Goal: Task Accomplishment & Management: Use online tool/utility

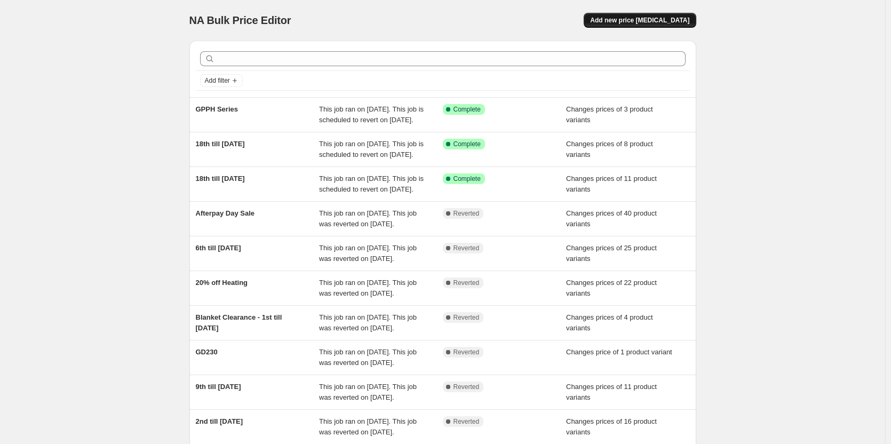
click at [640, 19] on span "Add new price [MEDICAL_DATA]" at bounding box center [639, 20] width 99 height 9
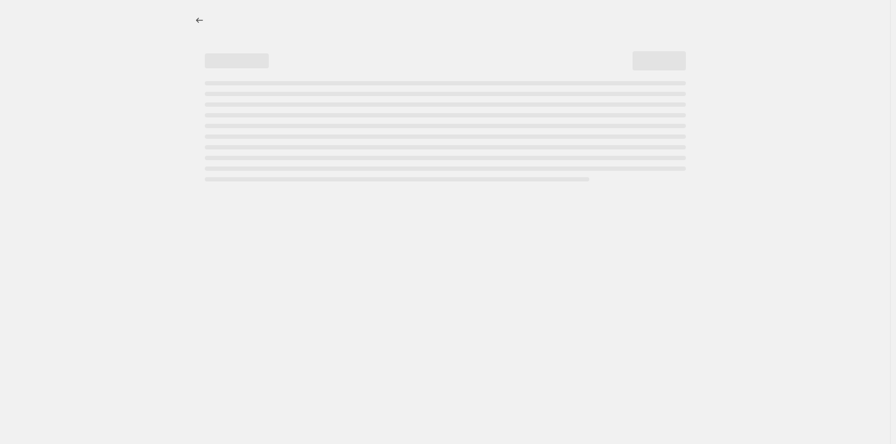
select select "percentage"
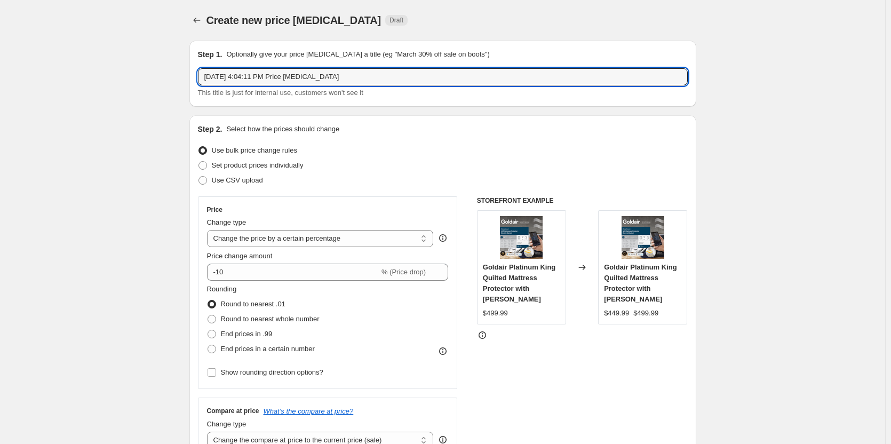
drag, startPoint x: 361, startPoint y: 74, endPoint x: 181, endPoint y: 70, distance: 179.8
type input "27th till [DATE]"
click at [206, 167] on span at bounding box center [202, 165] width 9 height 9
click at [199, 162] on input "Set product prices individually" at bounding box center [198, 161] width 1 height 1
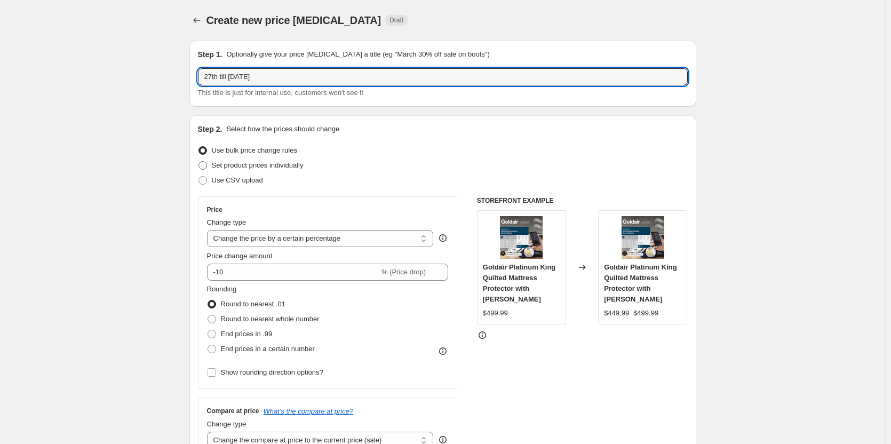
radio input "true"
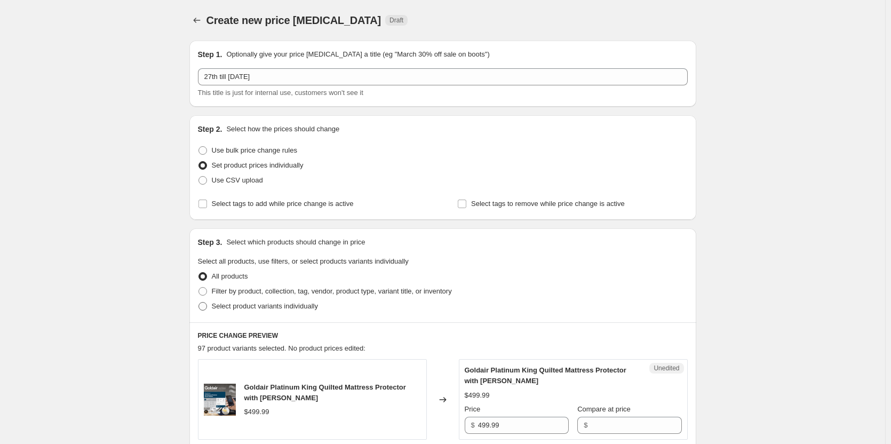
click at [207, 304] on span at bounding box center [202, 306] width 9 height 9
click at [199, 302] on input "Select product variants individually" at bounding box center [198, 302] width 1 height 1
radio input "true"
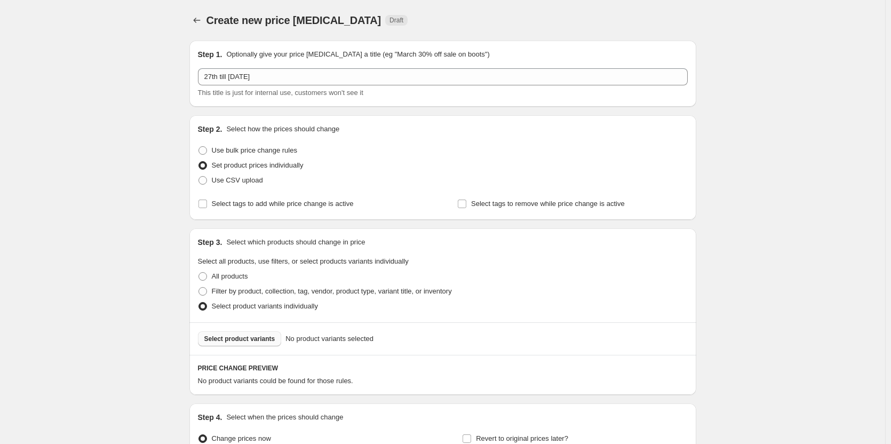
click at [266, 334] on button "Select product variants" at bounding box center [240, 338] width 84 height 15
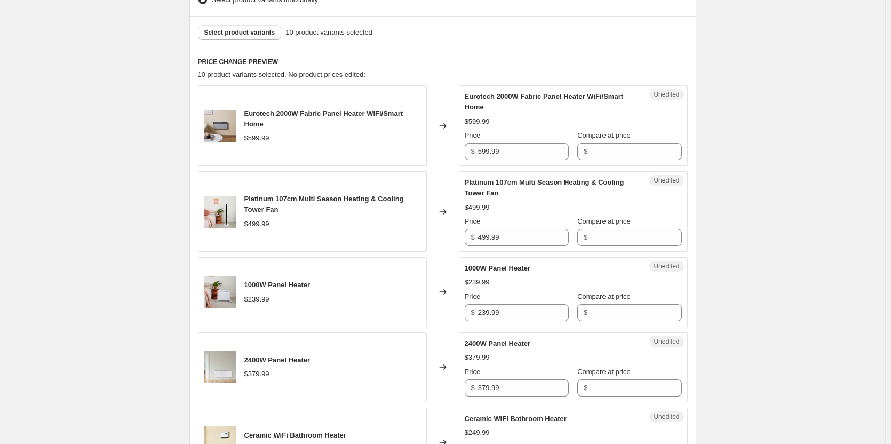
scroll to position [320, 0]
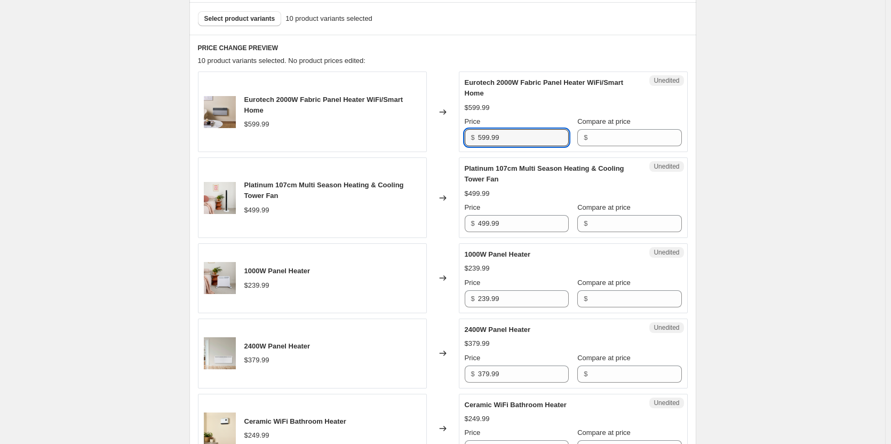
drag, startPoint x: 546, startPoint y: 143, endPoint x: 406, endPoint y: 139, distance: 139.8
click at [406, 139] on div "Eurotech 2000W Fabric Panel Heater WiFi/Smart Home $599.99 Changed to Unedited …" at bounding box center [443, 111] width 490 height 81
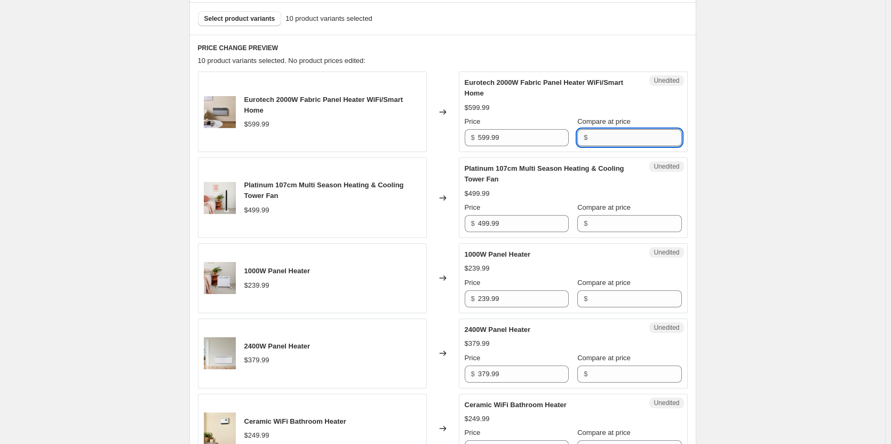
click at [601, 142] on input "Compare at price" at bounding box center [636, 137] width 91 height 17
paste input "599.99"
type input "599.99"
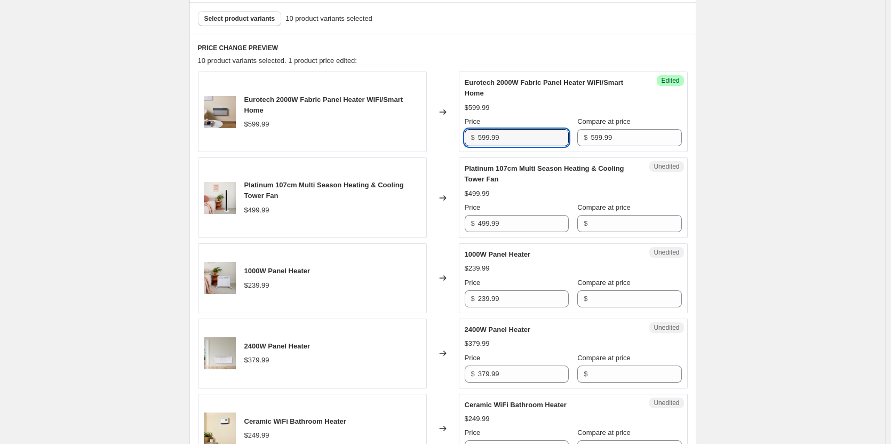
drag, startPoint x: 507, startPoint y: 133, endPoint x: 431, endPoint y: 133, distance: 76.3
click at [431, 133] on div "Eurotech 2000W Fabric Panel Heater WiFi/Smart Home $599.99 Changed to Success E…" at bounding box center [443, 111] width 490 height 81
type input "349.00"
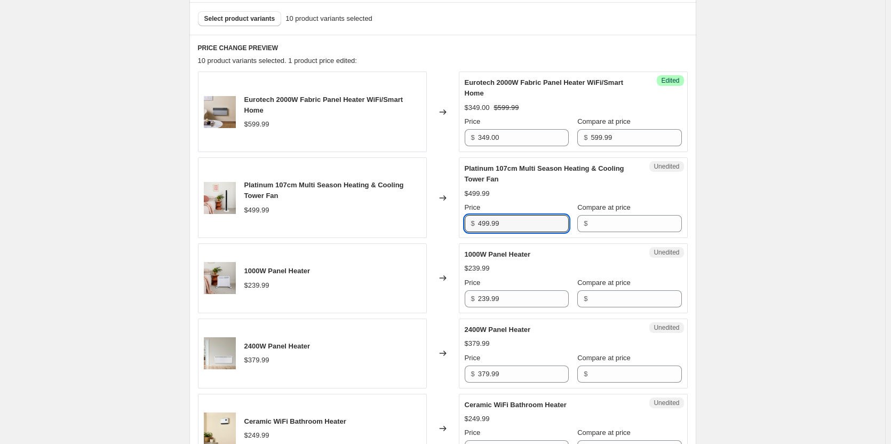
drag, startPoint x: 544, startPoint y: 227, endPoint x: 443, endPoint y: 219, distance: 101.7
click at [443, 219] on div "Platinum 107cm Multi Season Heating & Cooling Tower Fan $499.99 Changed to Uned…" at bounding box center [443, 197] width 490 height 81
click at [591, 223] on input "Compare at price" at bounding box center [636, 223] width 91 height 17
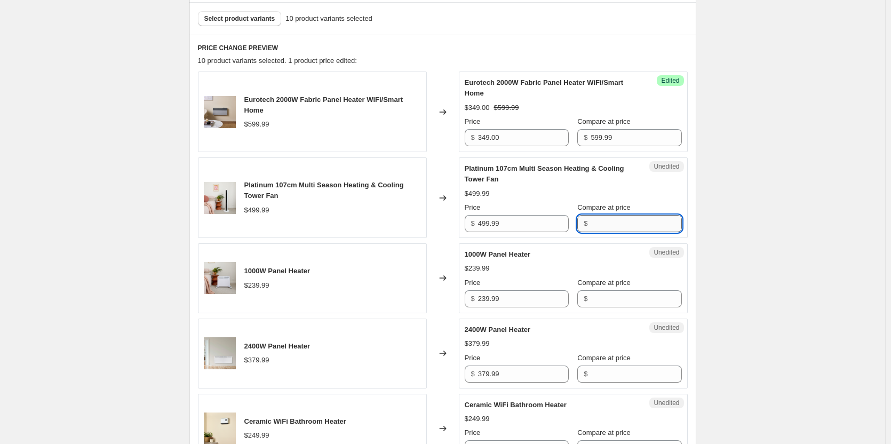
paste input "499.99"
type input "499.99"
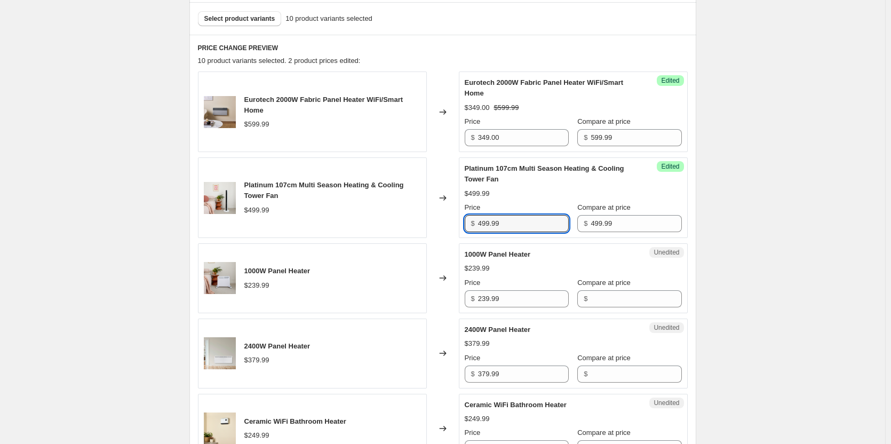
drag, startPoint x: 548, startPoint y: 225, endPoint x: 416, endPoint y: 218, distance: 133.0
click at [416, 218] on div "Platinum 107cm Multi Season Heating & Cooling Tower Fan $499.99 Changed to Succ…" at bounding box center [443, 197] width 490 height 81
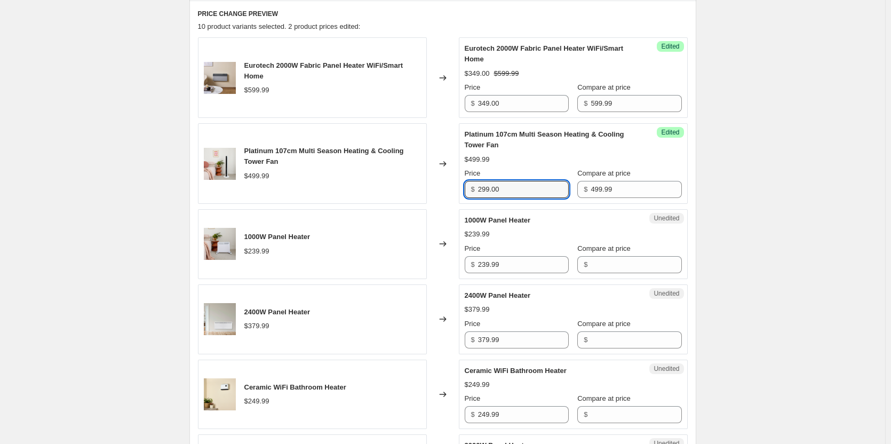
scroll to position [373, 0]
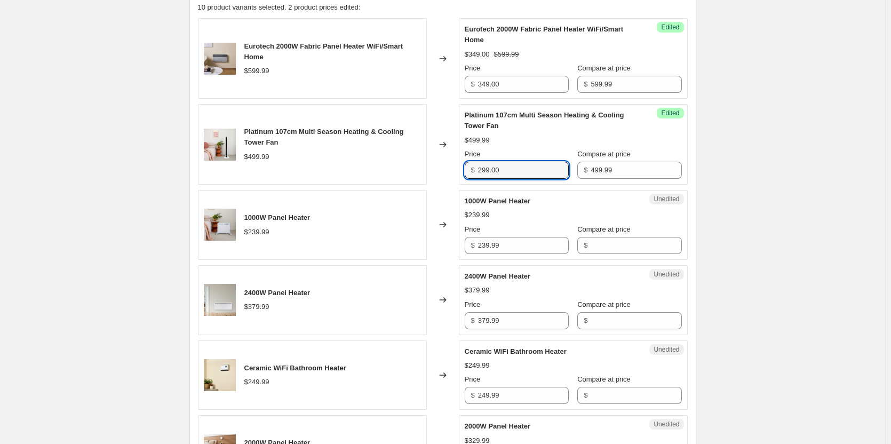
type input "299.00"
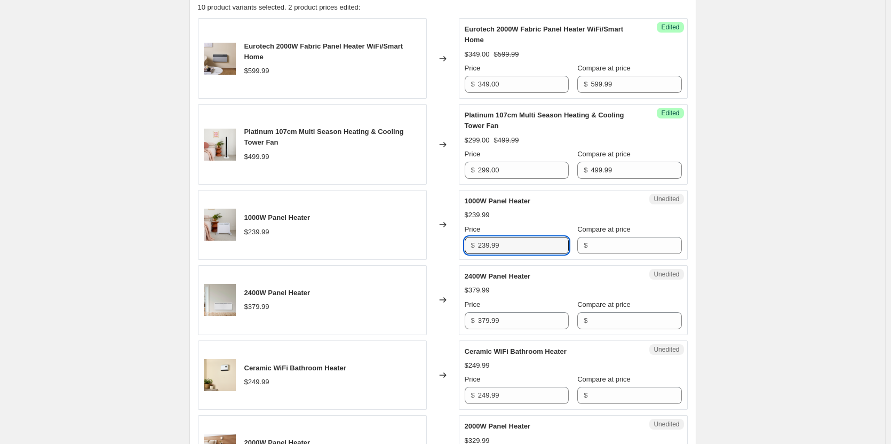
drag, startPoint x: 518, startPoint y: 246, endPoint x: 351, endPoint y: 230, distance: 167.8
click at [351, 230] on div "1000W Panel Heater $239.99 Changed to Unedited 1000W Panel Heater $239.99 Price…" at bounding box center [443, 225] width 490 height 70
click at [621, 243] on input "Compare at price" at bounding box center [636, 245] width 91 height 17
paste input "239.99"
type input "239.99"
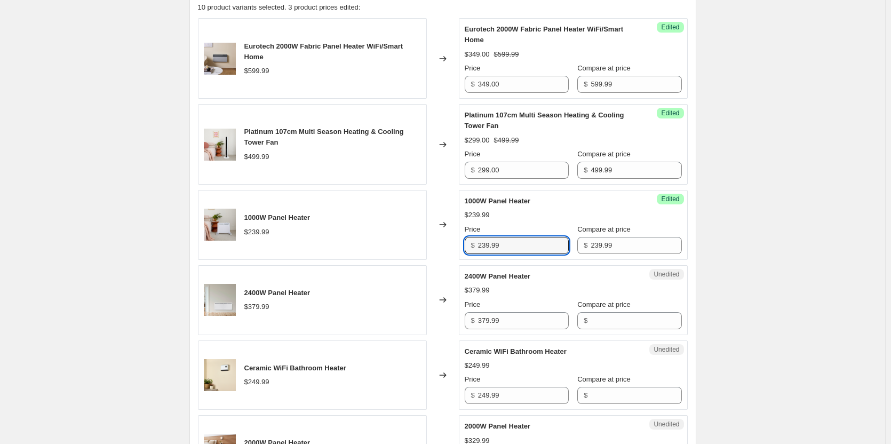
drag, startPoint x: 527, startPoint y: 244, endPoint x: 391, endPoint y: 235, distance: 136.4
click at [391, 235] on div "1000W Panel Heater $239.99 Changed to Success Edited 1000W Panel Heater $239.99…" at bounding box center [443, 225] width 490 height 70
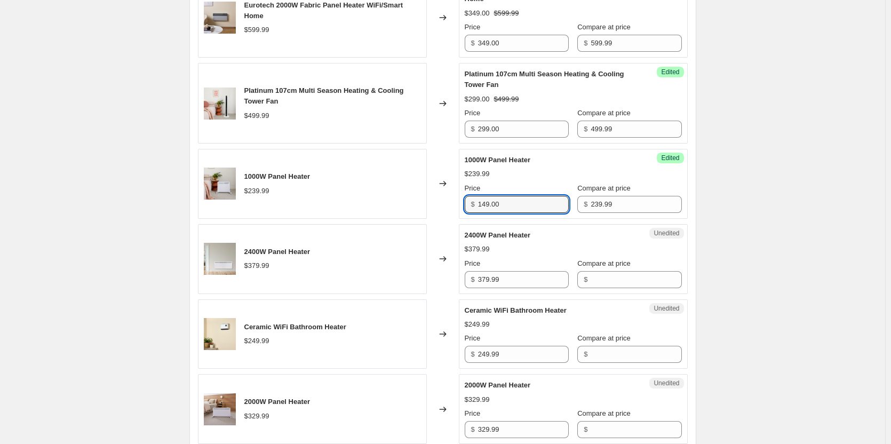
scroll to position [427, 0]
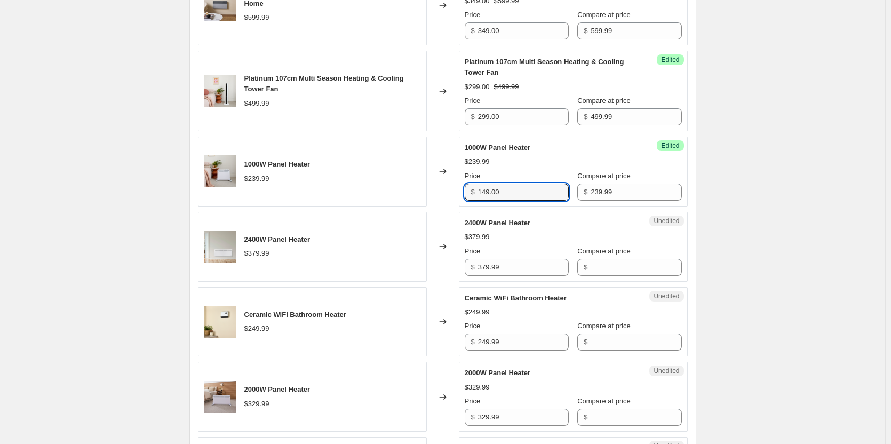
type input "149.00"
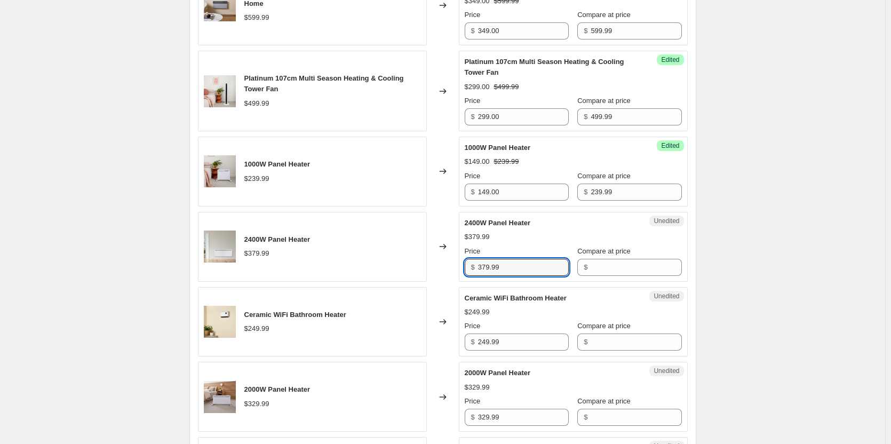
drag, startPoint x: 524, startPoint y: 266, endPoint x: 417, endPoint y: 250, distance: 108.4
click at [417, 250] on div "2400W Panel Heater $379.99 Changed to Unedited 2400W Panel Heater $379.99 Price…" at bounding box center [443, 247] width 490 height 70
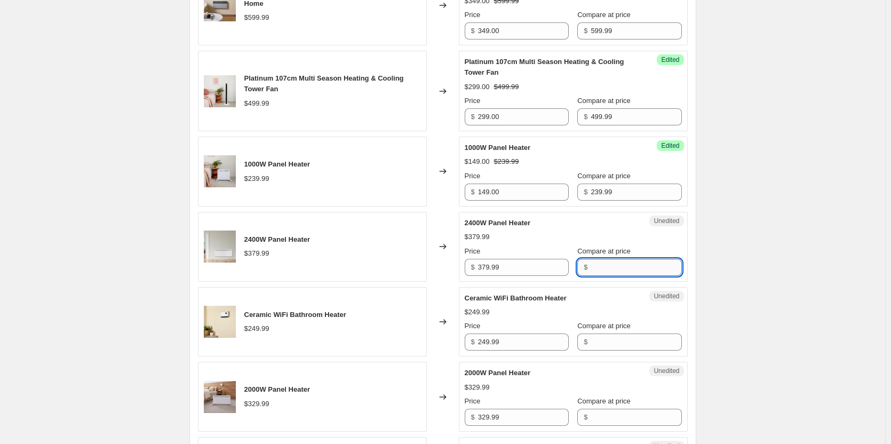
click at [595, 262] on input "Compare at price" at bounding box center [636, 267] width 91 height 17
paste input "379.99"
type input "379.99"
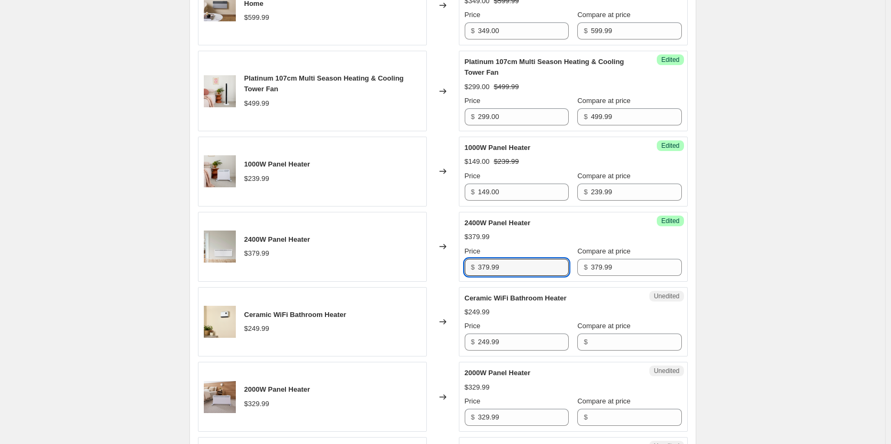
drag, startPoint x: 512, startPoint y: 263, endPoint x: 423, endPoint y: 245, distance: 91.3
click at [423, 245] on div "2400W Panel Heater $379.99 Changed to Success Edited 2400W Panel Heater $379.99…" at bounding box center [443, 247] width 490 height 70
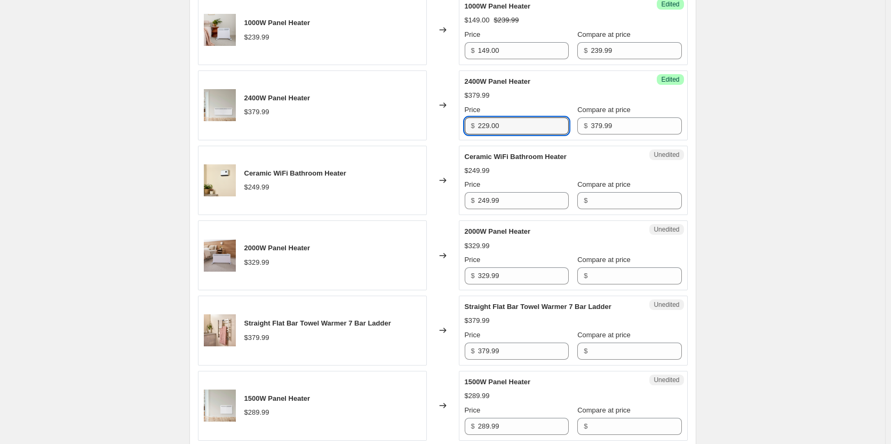
scroll to position [587, 0]
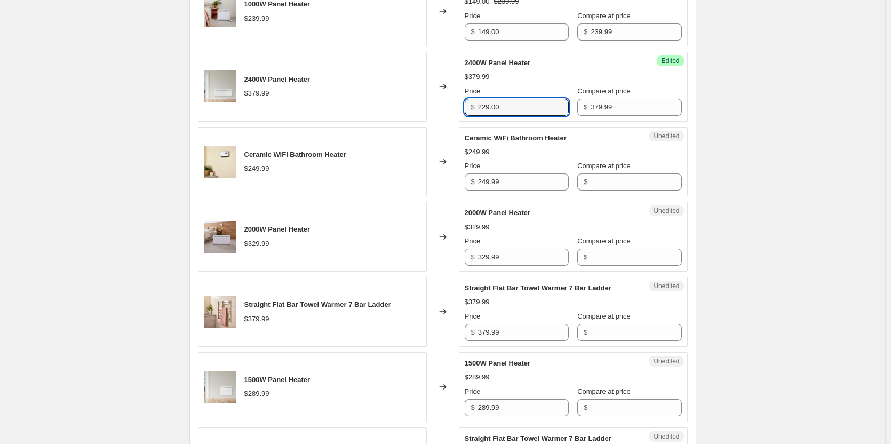
type input "229.00"
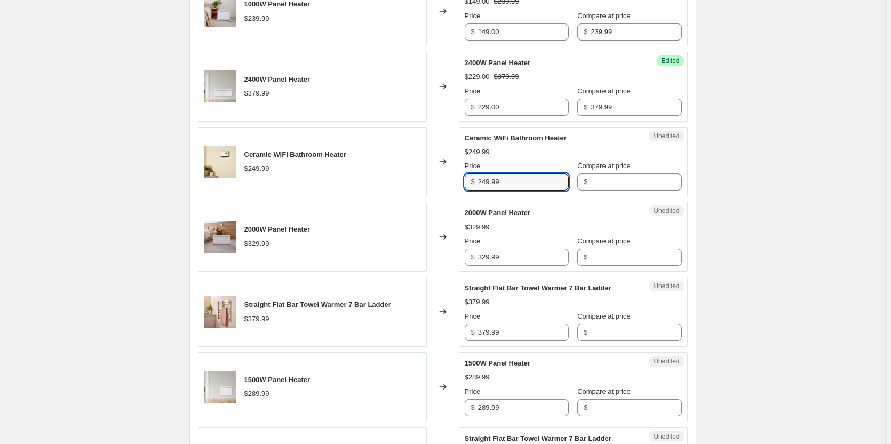
drag, startPoint x: 542, startPoint y: 187, endPoint x: 437, endPoint y: 179, distance: 105.4
click at [437, 179] on div "Ceramic WiFi Bathroom Heater $249.99 Changed to Unedited Ceramic WiFi Bathroom …" at bounding box center [443, 162] width 490 height 70
click at [594, 185] on input "Compare at price" at bounding box center [636, 181] width 91 height 17
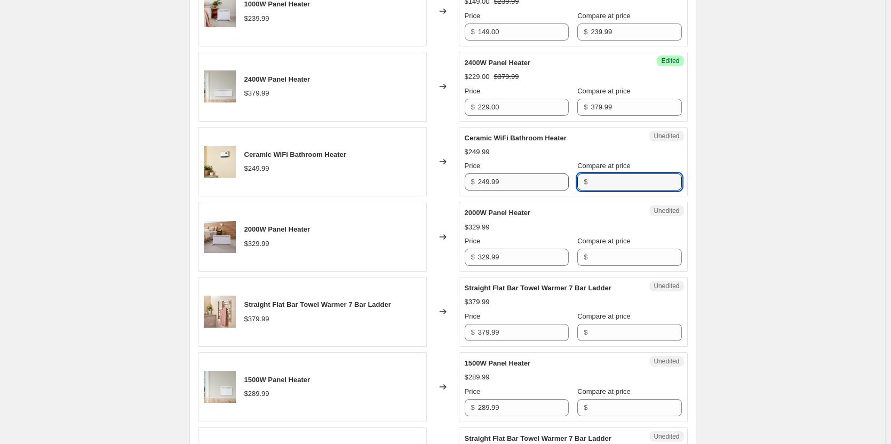
paste input "249.99"
type input "249.99"
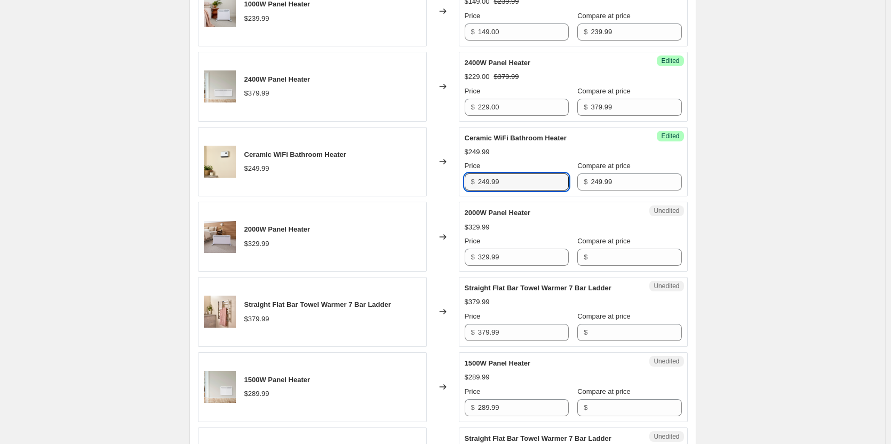
drag, startPoint x: 545, startPoint y: 182, endPoint x: 433, endPoint y: 180, distance: 112.6
click at [433, 180] on div "Ceramic WiFi Bathroom Heater $249.99 Changed to Success Edited Ceramic WiFi Bat…" at bounding box center [443, 162] width 490 height 70
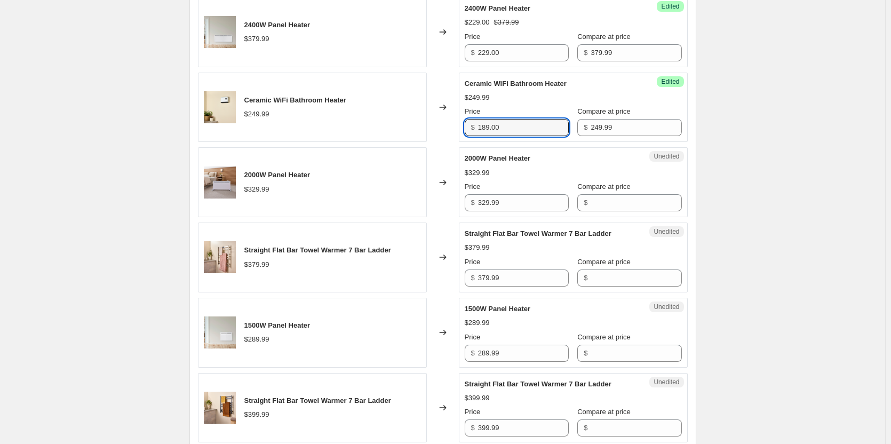
scroll to position [694, 0]
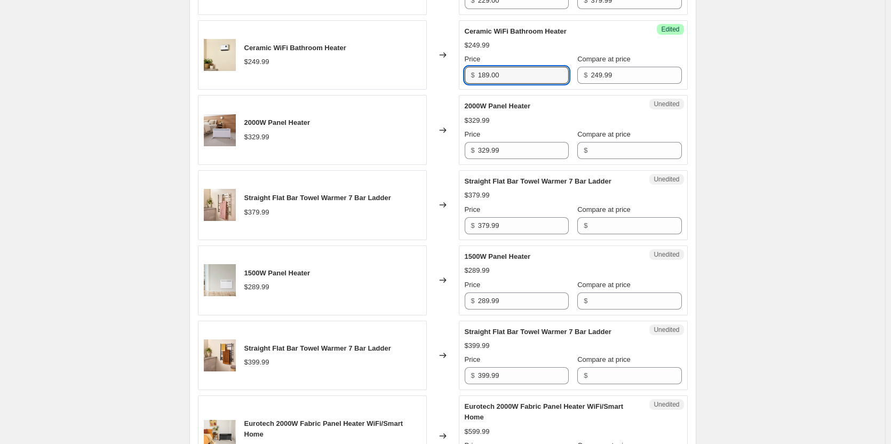
type input "189.00"
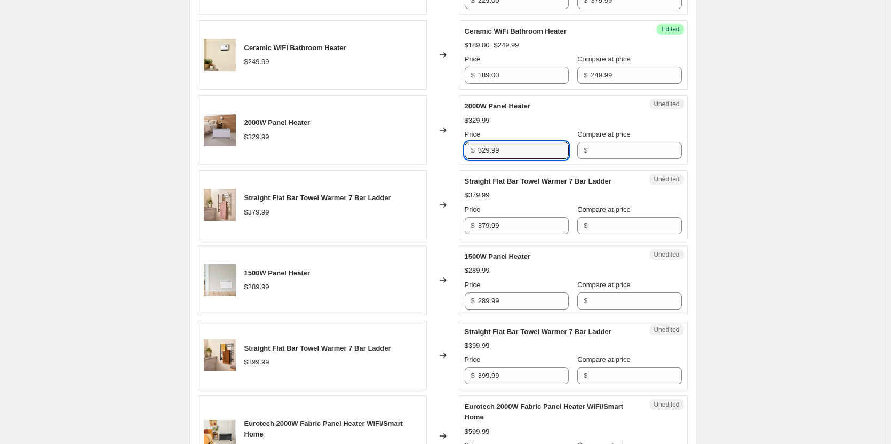
drag, startPoint x: 551, startPoint y: 153, endPoint x: 450, endPoint y: 152, distance: 100.3
click at [450, 152] on div "2000W Panel Heater $329.99 Changed to Unedited 2000W Panel Heater $329.99 Price…" at bounding box center [443, 130] width 490 height 70
click at [599, 156] on input "Compare at price" at bounding box center [636, 150] width 91 height 17
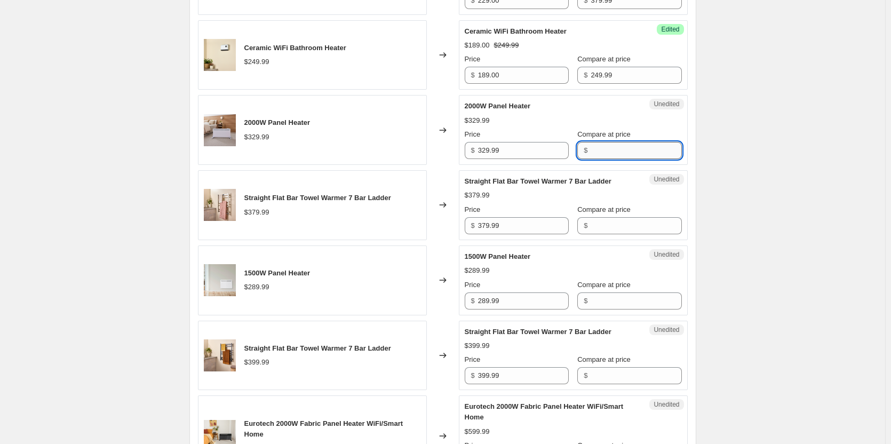
paste input "329.99"
type input "329.99"
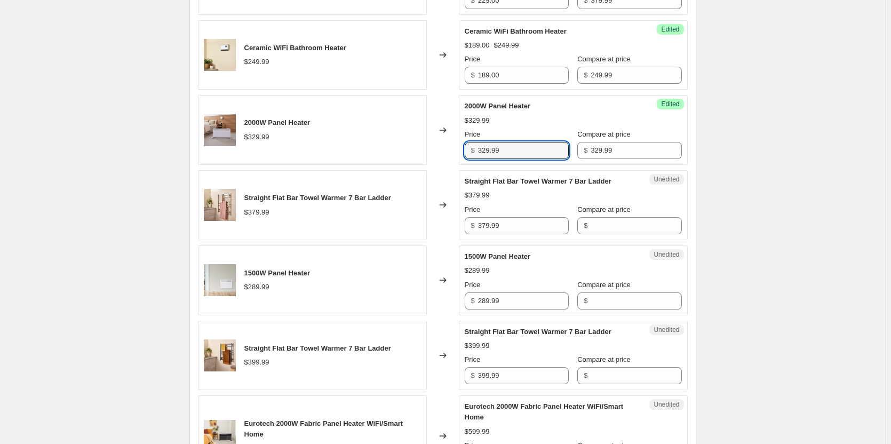
drag, startPoint x: 543, startPoint y: 155, endPoint x: 424, endPoint y: 147, distance: 119.3
click at [424, 147] on div "2000W Panel Heater $329.99 Changed to Success Edited 2000W Panel Heater $329.99…" at bounding box center [443, 130] width 490 height 70
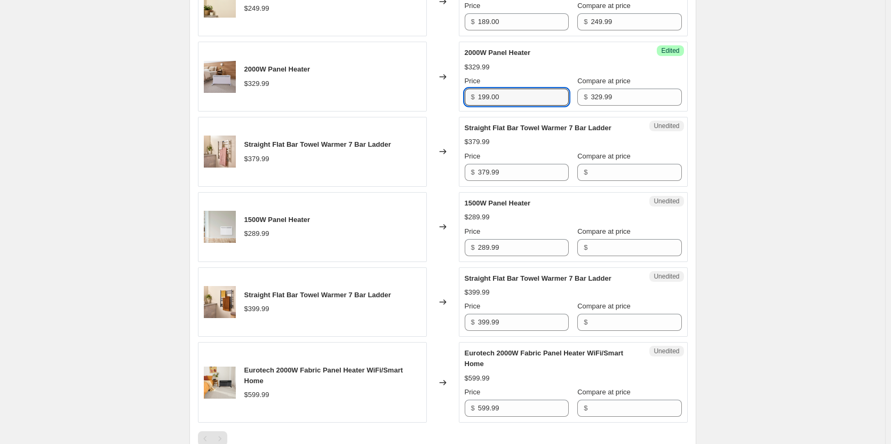
type input "199.00"
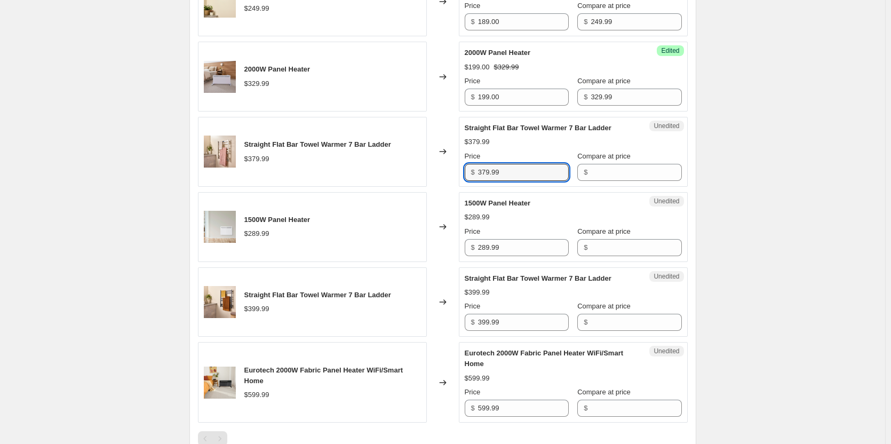
drag, startPoint x: 546, startPoint y: 174, endPoint x: 421, endPoint y: 145, distance: 128.4
click at [421, 145] on div "Straight Flat Bar Towel Warmer 7 Bar Ladder $379.99 Changed to Unedited Straigh…" at bounding box center [443, 152] width 490 height 70
click at [605, 165] on div "Compare at price $" at bounding box center [629, 166] width 104 height 30
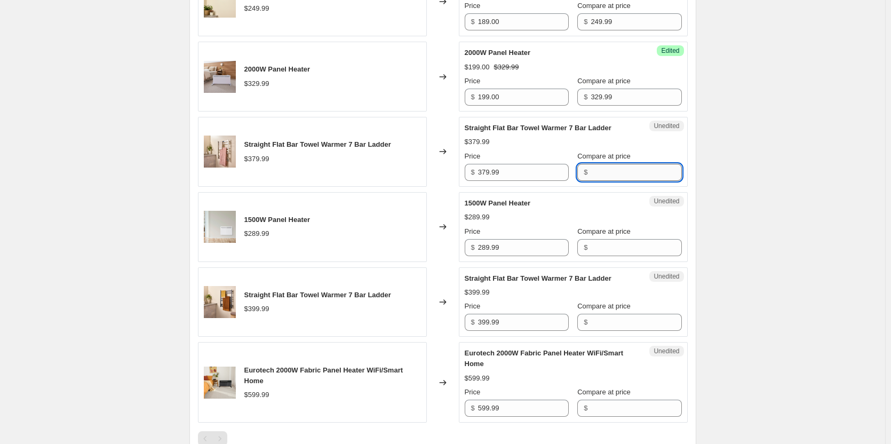
click at [605, 165] on input "Compare at price" at bounding box center [636, 172] width 91 height 17
paste input "379.99"
type input "379.99"
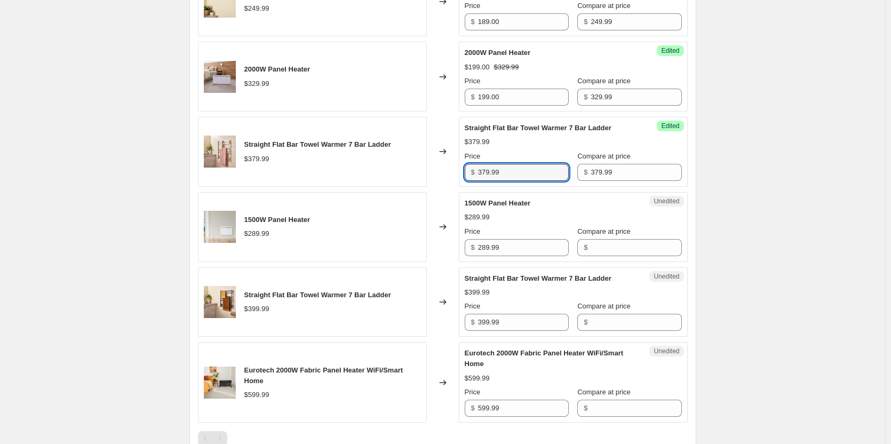
drag, startPoint x: 528, startPoint y: 168, endPoint x: 403, endPoint y: 151, distance: 125.9
click at [403, 151] on div "Straight Flat Bar Towel Warmer 7 Bar Ladder $379.99 Changed to Success Edited S…" at bounding box center [443, 152] width 490 height 70
type input "299.00"
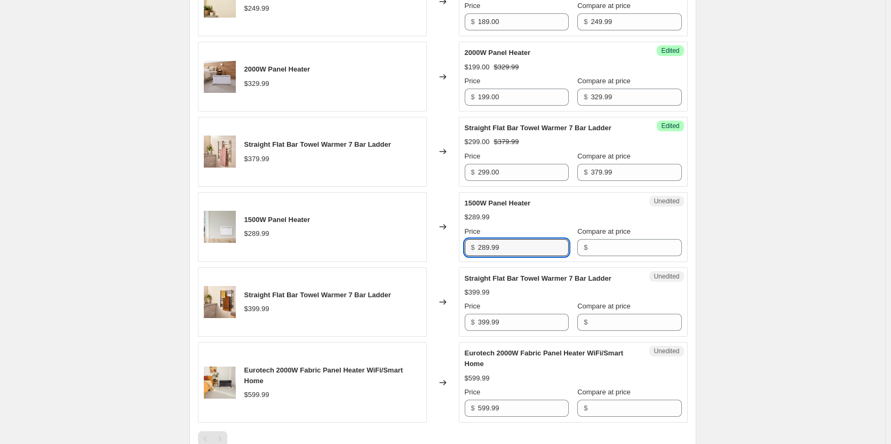
drag, startPoint x: 533, startPoint y: 244, endPoint x: 429, endPoint y: 226, distance: 105.1
click at [429, 226] on div "1500W Panel Heater $289.99 Changed to Unedited 1500W Panel Heater $289.99 Price…" at bounding box center [443, 227] width 490 height 70
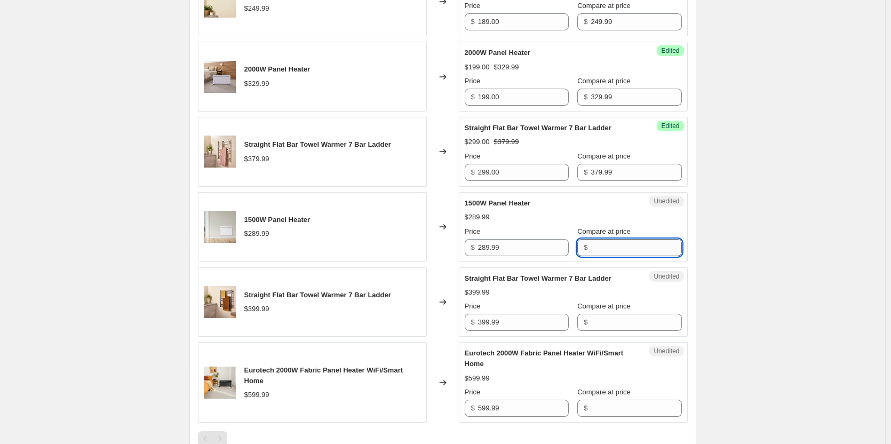
click at [609, 251] on input "Compare at price" at bounding box center [636, 247] width 91 height 17
paste input "289.99"
type input "289.99"
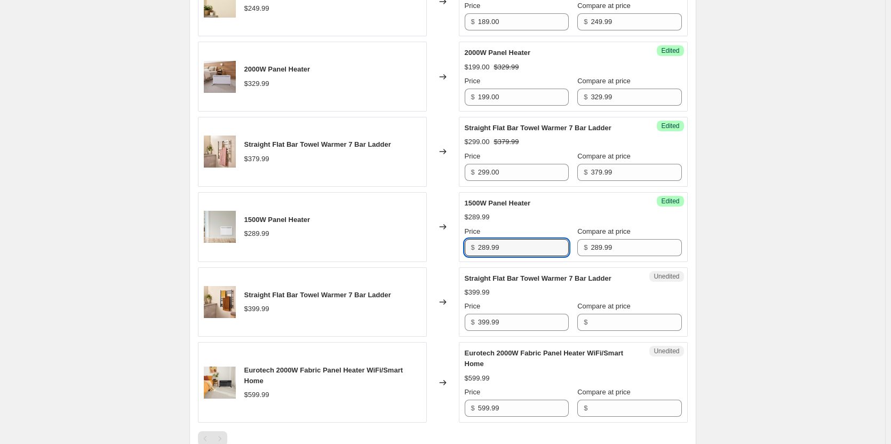
drag, startPoint x: 462, startPoint y: 243, endPoint x: 417, endPoint y: 238, distance: 45.1
click at [417, 238] on div "1500W Panel Heater $289.99 Changed to Success Edited 1500W Panel Heater $289.99…" at bounding box center [443, 227] width 490 height 70
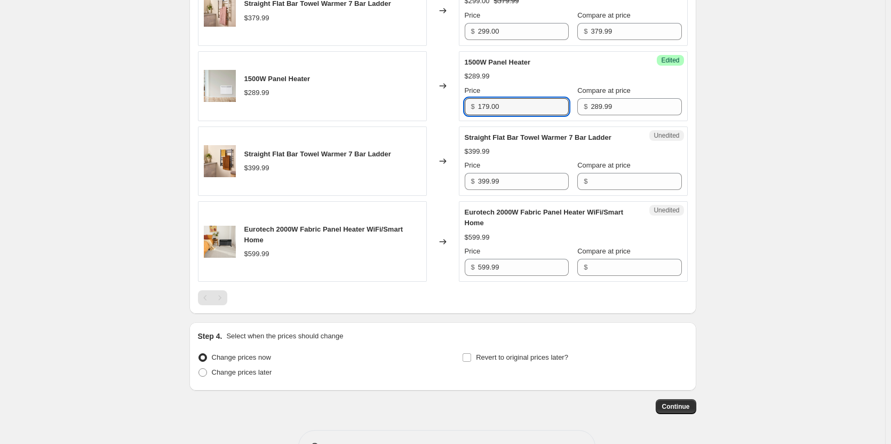
scroll to position [907, 0]
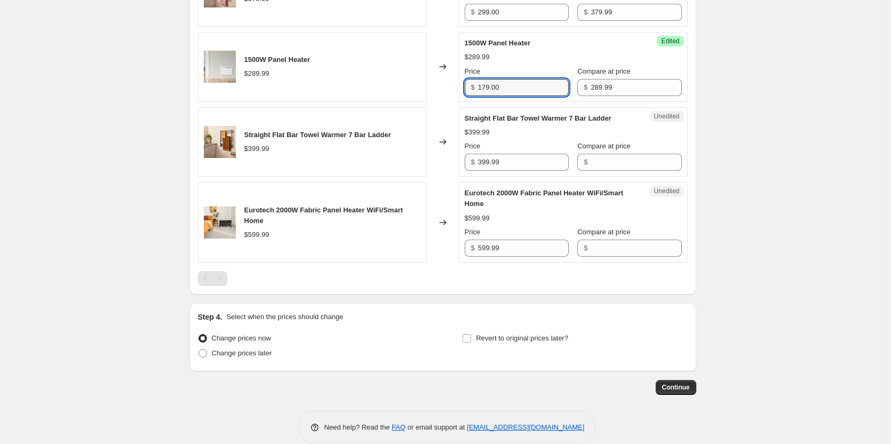
type input "179.00"
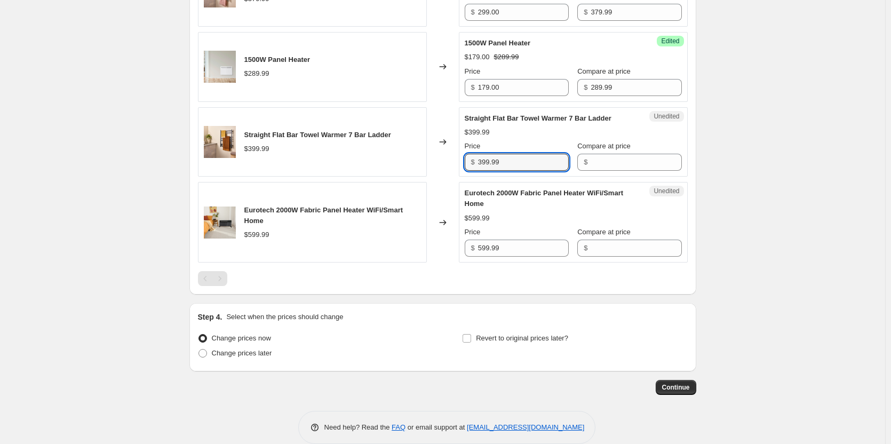
drag, startPoint x: 537, startPoint y: 166, endPoint x: 433, endPoint y: 157, distance: 104.4
click at [433, 157] on div "Straight Flat Bar Towel Warmer 7 Bar Ladder $399.99 Changed to Unedited Straigh…" at bounding box center [443, 142] width 490 height 70
click at [595, 162] on input "Compare at price" at bounding box center [636, 162] width 91 height 17
paste input "399.99"
type input "399.99"
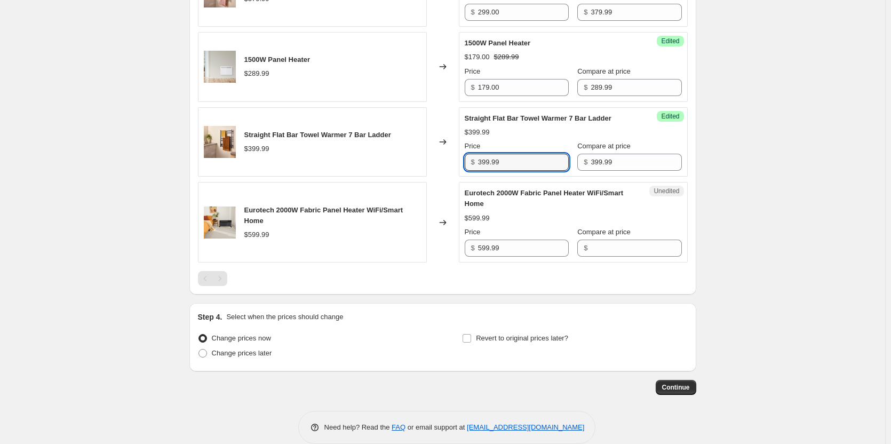
drag, startPoint x: 520, startPoint y: 154, endPoint x: 424, endPoint y: 157, distance: 96.1
click at [424, 157] on div "Straight Flat Bar Towel Warmer 7 Bar Ladder $399.99 Changed to Success Edited S…" at bounding box center [443, 142] width 490 height 70
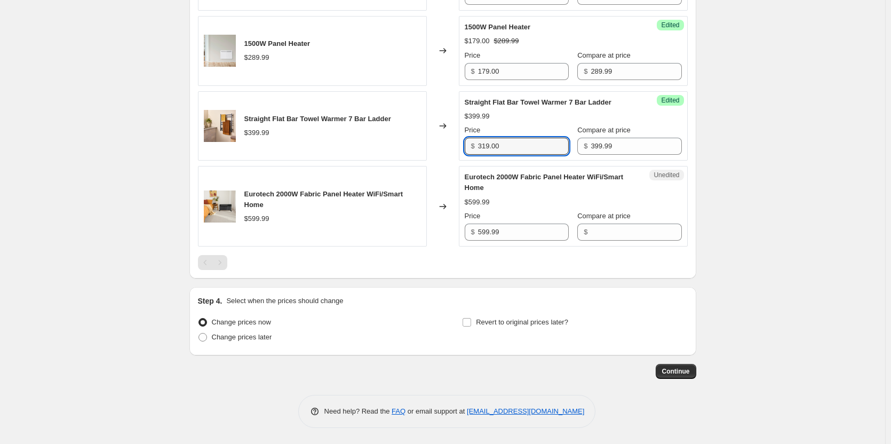
type input "319.00"
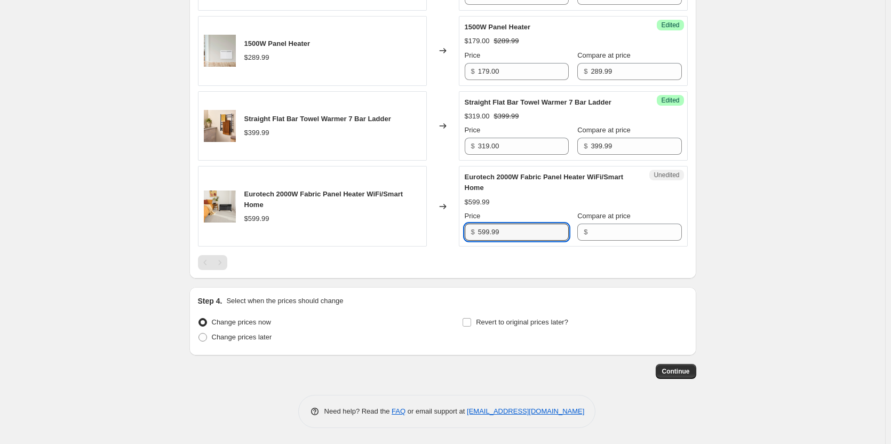
drag, startPoint x: 545, startPoint y: 233, endPoint x: 436, endPoint y: 222, distance: 109.3
click at [436, 222] on div "Eurotech 2000W Fabric Panel Heater WiFi/Smart Home $599.99 Changed to Unedited …" at bounding box center [443, 206] width 490 height 81
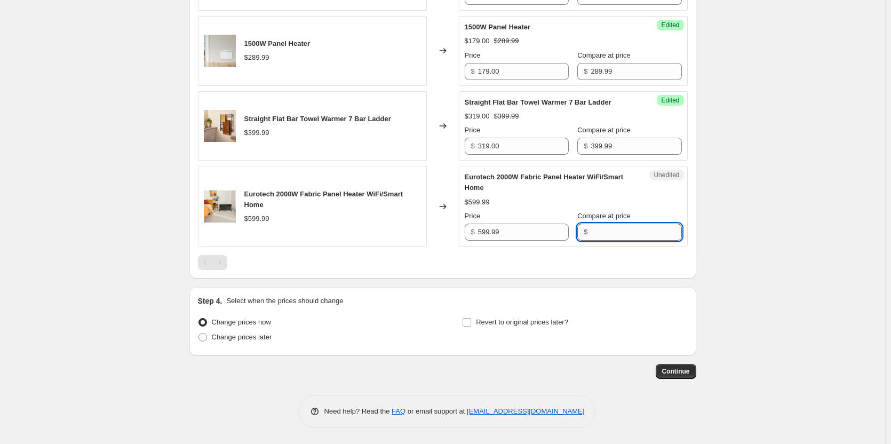
click at [597, 236] on input "Compare at price" at bounding box center [636, 232] width 91 height 17
paste input "599.99"
type input "599.99"
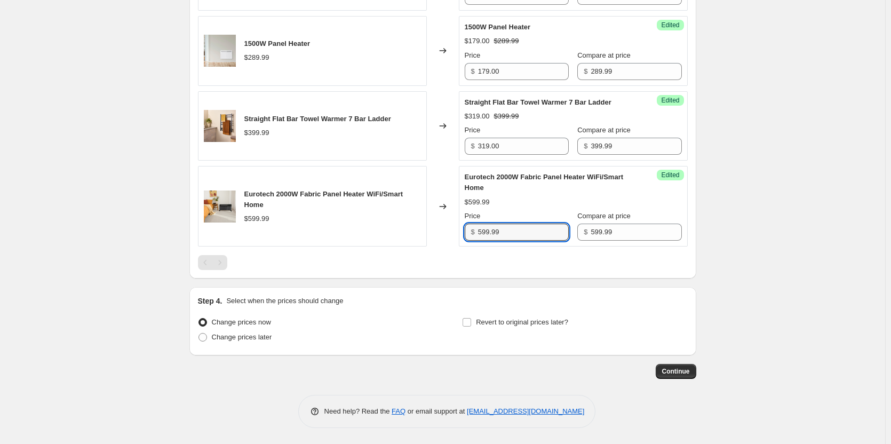
drag, startPoint x: 519, startPoint y: 227, endPoint x: 427, endPoint y: 219, distance: 92.6
click at [427, 219] on div "Eurotech 2000W Fabric Panel Heater WiFi/Smart Home $599.99 Changed to Success E…" at bounding box center [443, 206] width 490 height 81
type input "349.00"
click at [205, 336] on span at bounding box center [202, 337] width 9 height 9
click at [199, 333] on input "Change prices later" at bounding box center [198, 333] width 1 height 1
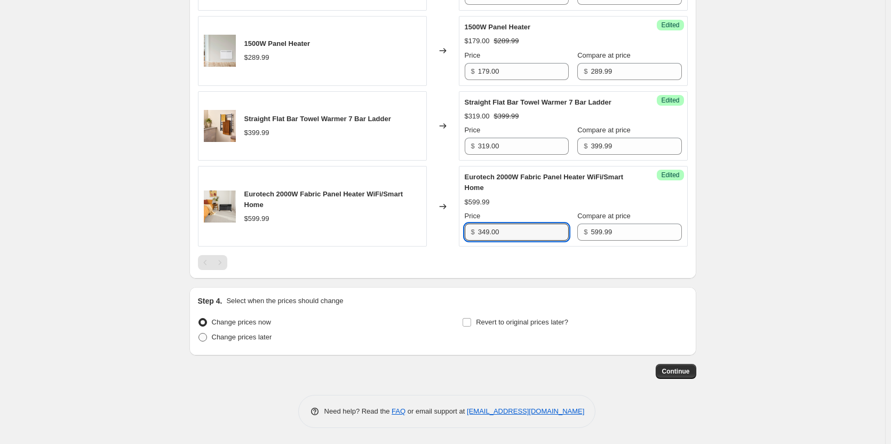
radio input "true"
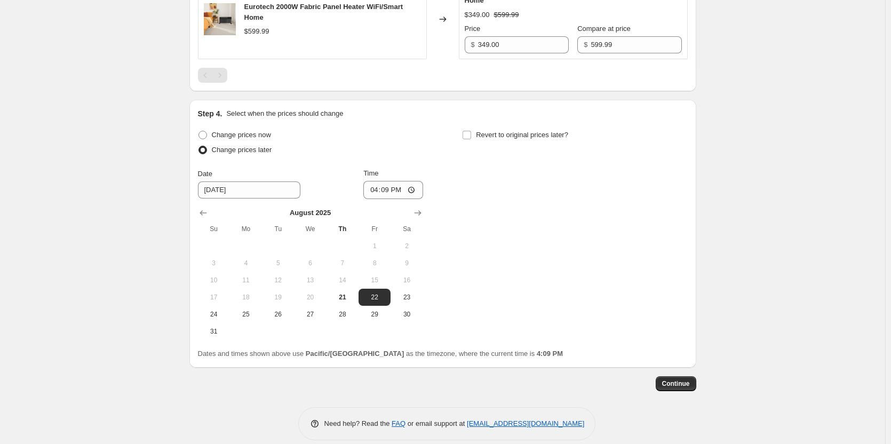
scroll to position [1122, 0]
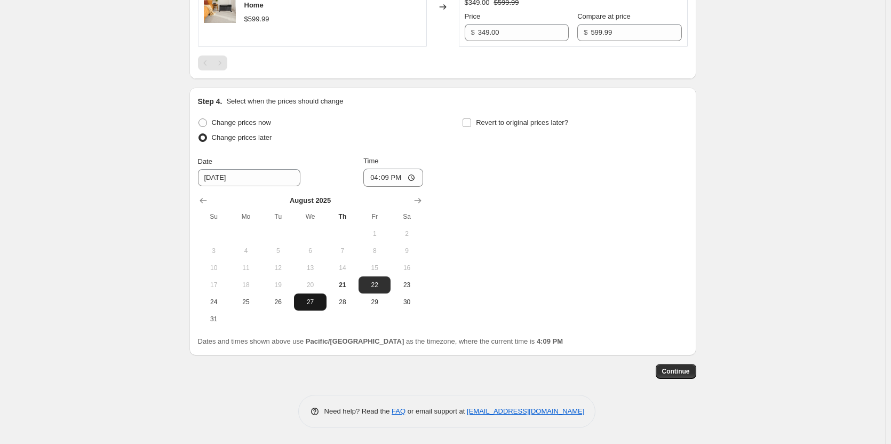
click at [306, 301] on span "27" at bounding box center [309, 302] width 23 height 9
type input "[DATE]"
click at [418, 175] on input "16:09" at bounding box center [393, 178] width 60 height 18
type input "00:05"
click at [467, 122] on input "Revert to original prices later?" at bounding box center [467, 122] width 9 height 9
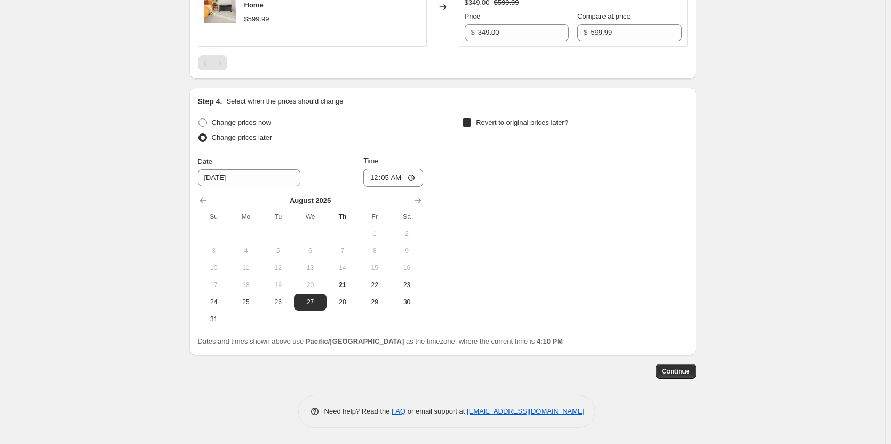
checkbox input "true"
click at [682, 205] on icon "Show next month, September 2025" at bounding box center [682, 200] width 11 height 11
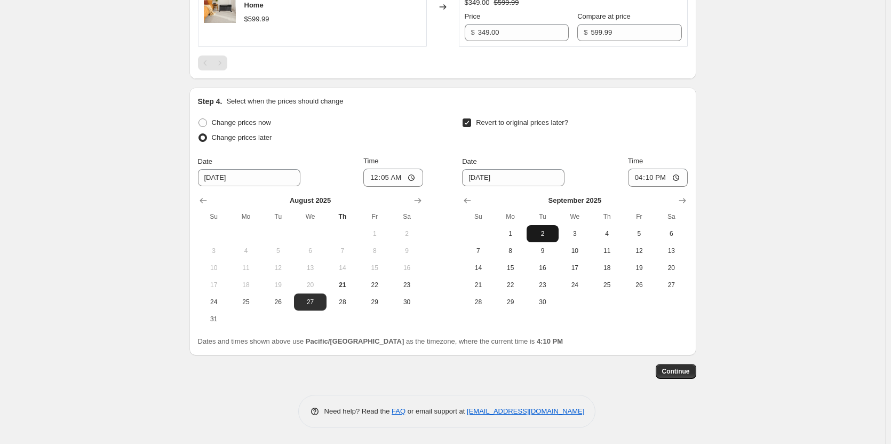
click at [552, 241] on button "2" at bounding box center [543, 233] width 32 height 17
type input "[DATE]"
click at [680, 179] on input "16:10" at bounding box center [658, 178] width 60 height 18
type input "23:59"
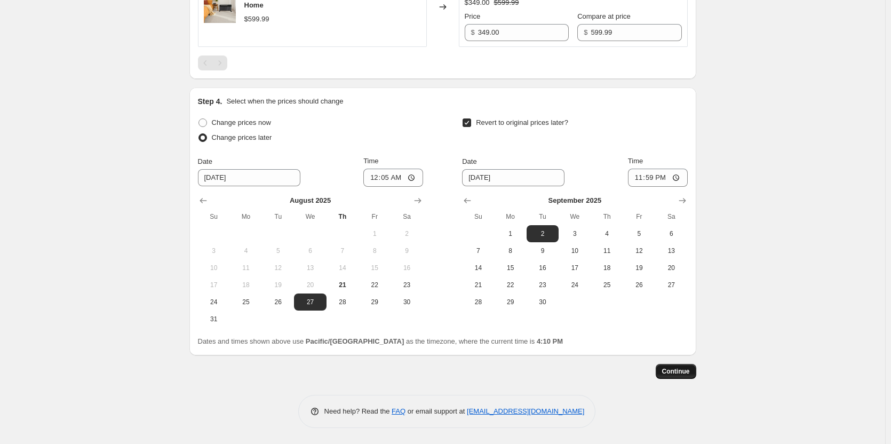
click at [676, 372] on span "Continue" at bounding box center [676, 371] width 28 height 9
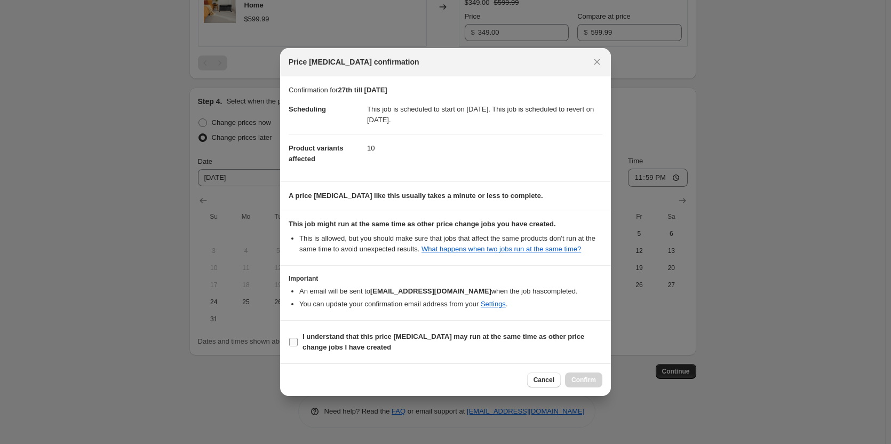
click at [290, 339] on input "I understand that this price [MEDICAL_DATA] may run at the same time as other p…" at bounding box center [293, 342] width 9 height 9
checkbox input "true"
click at [578, 377] on span "Confirm" at bounding box center [583, 380] width 25 height 9
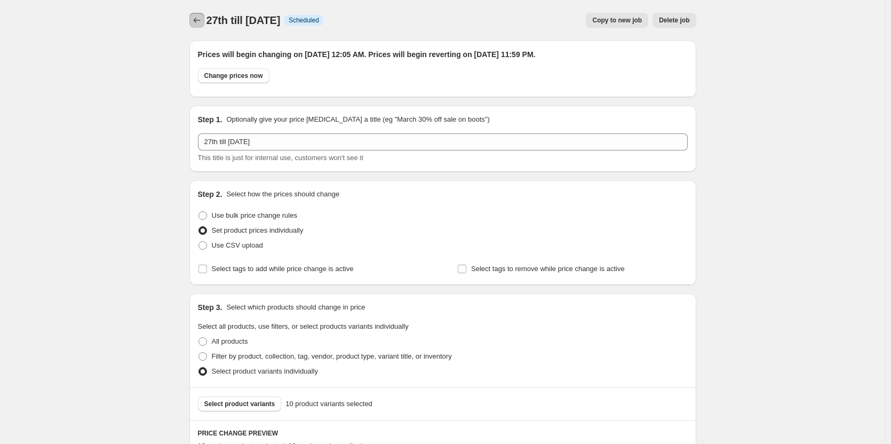
click at [196, 18] on icon "Price change jobs" at bounding box center [197, 20] width 11 height 11
